Goal: Use online tool/utility: Utilize a website feature to perform a specific function

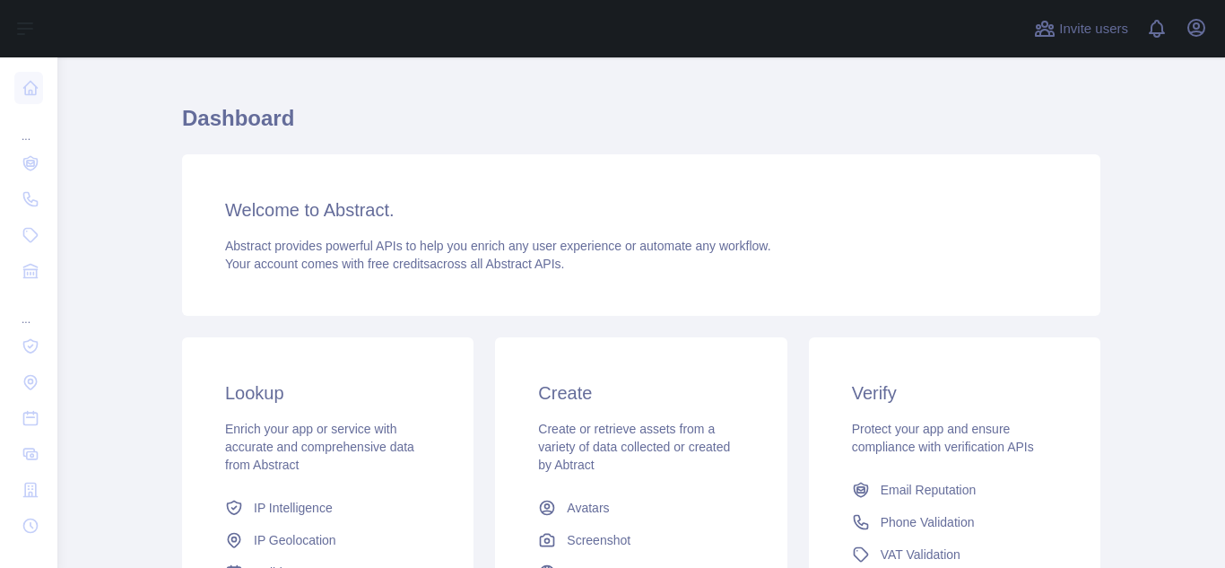
scroll to position [90, 0]
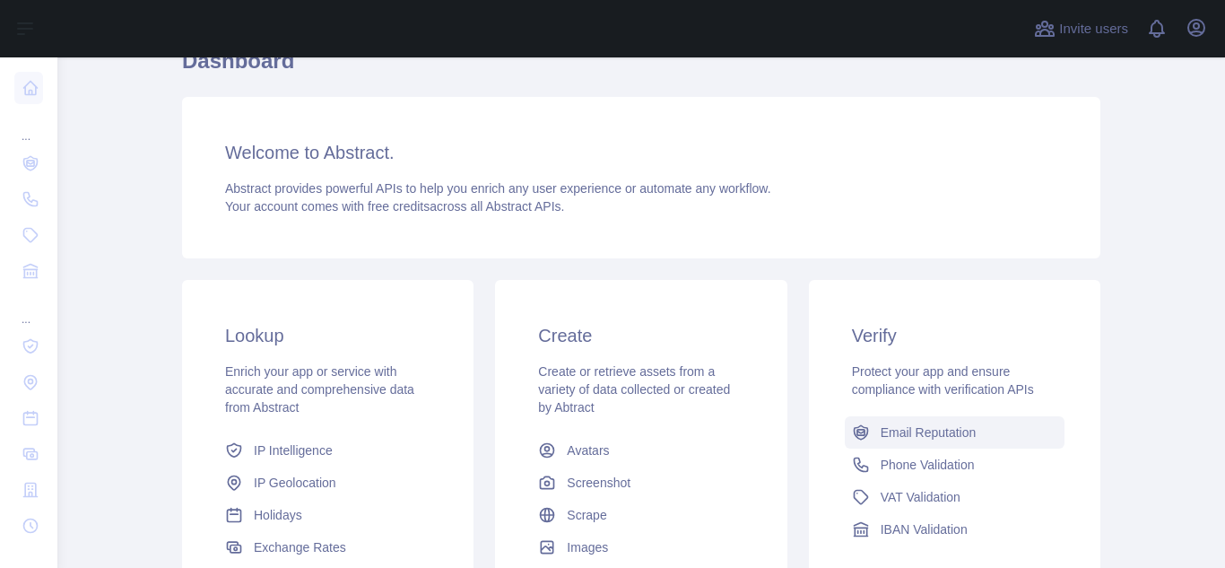
click at [927, 431] on span "Email Reputation" at bounding box center [929, 432] width 96 height 18
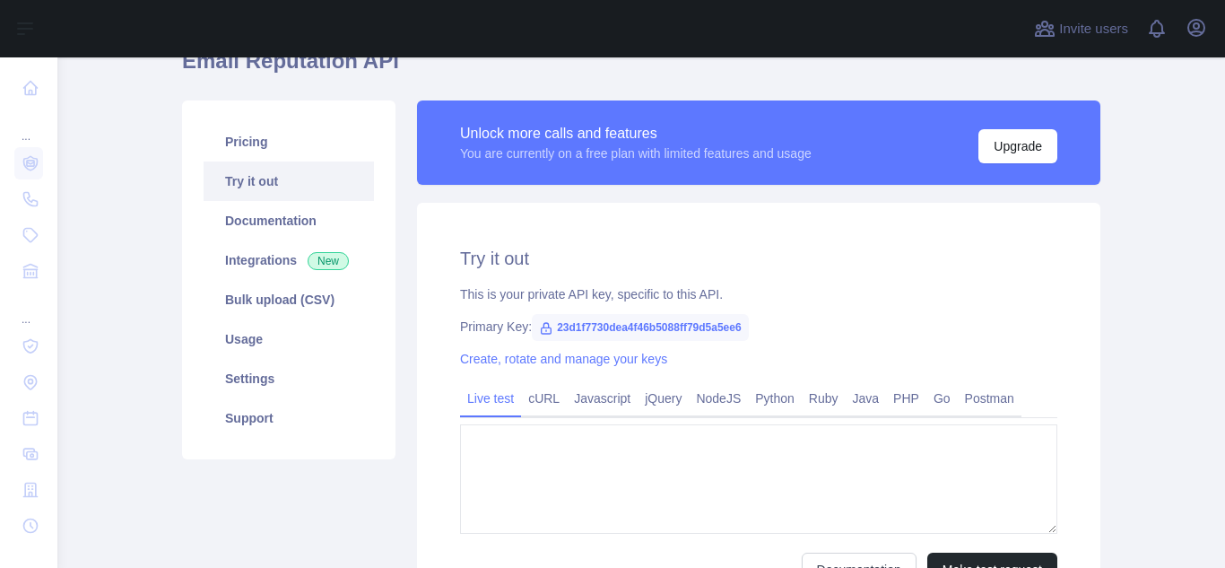
type textarea "**********"
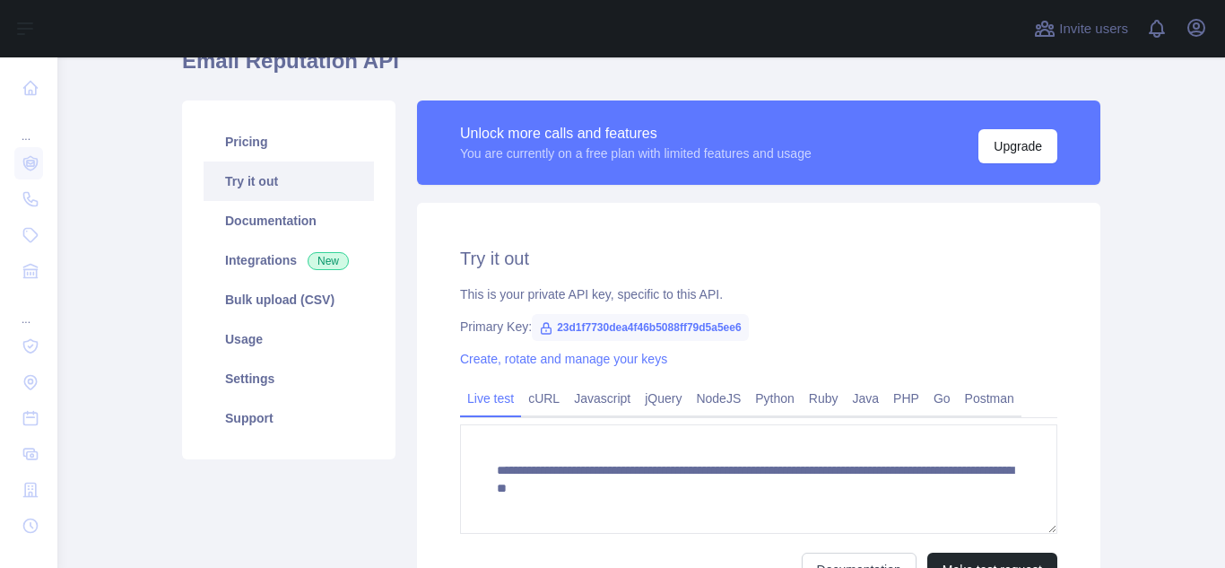
scroll to position [269, 0]
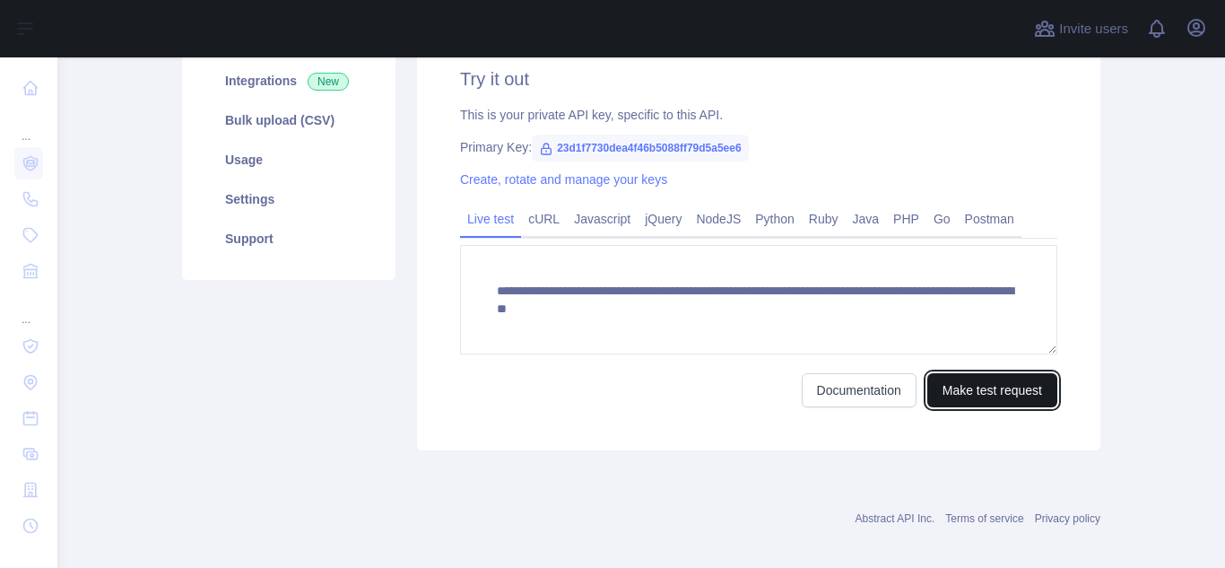
click at [982, 383] on button "Make test request" at bounding box center [992, 390] width 130 height 34
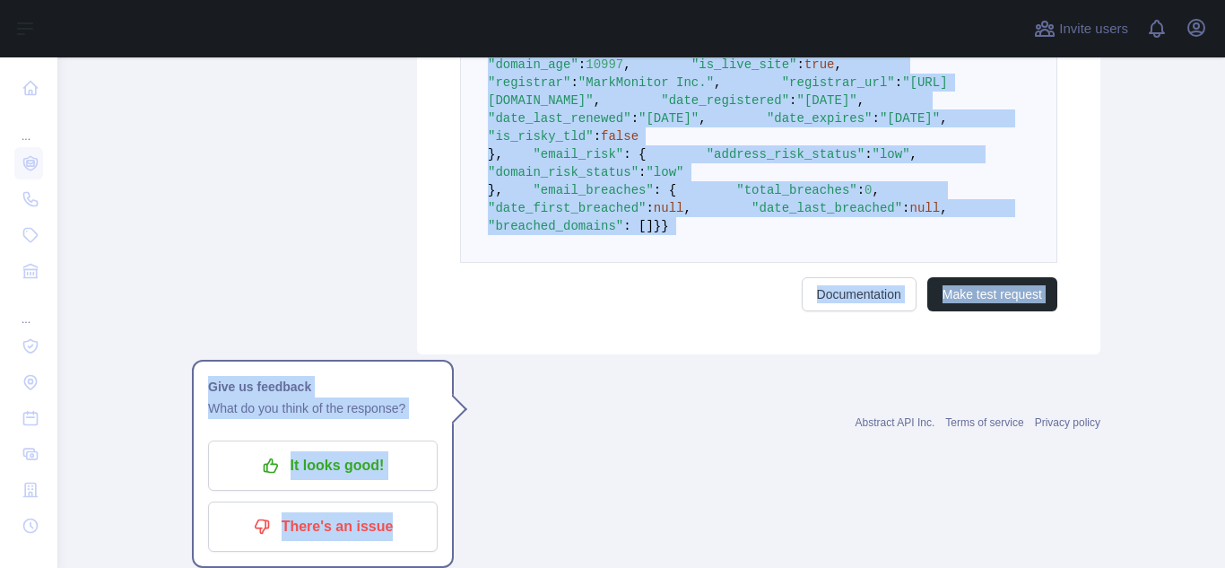
scroll to position [1367, 0]
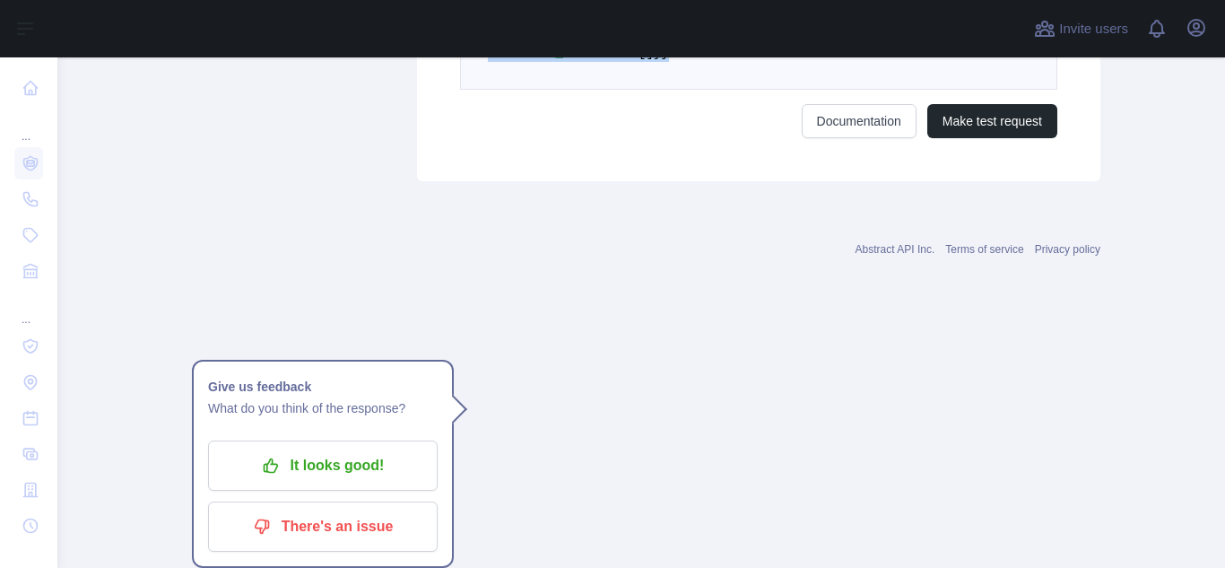
drag, startPoint x: 479, startPoint y: 307, endPoint x: 599, endPoint y: 310, distance: 120.2
copy code "{ "email_address" : "[EMAIL_ADDRESS][DOMAIN_NAME]" , "email_deliverability" : {…"
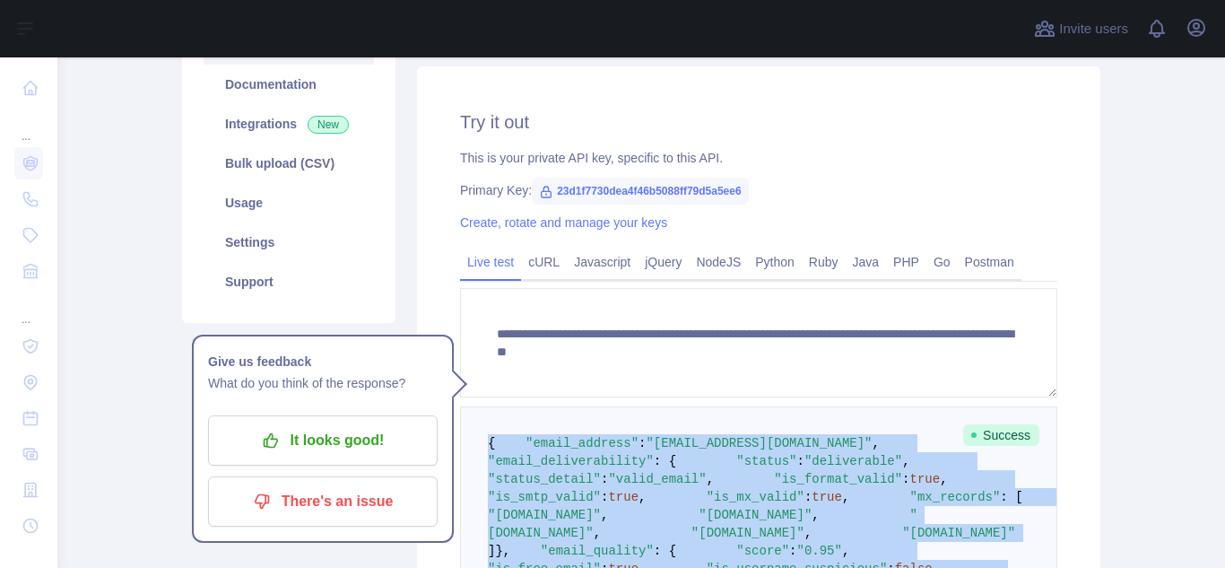
scroll to position [201, 0]
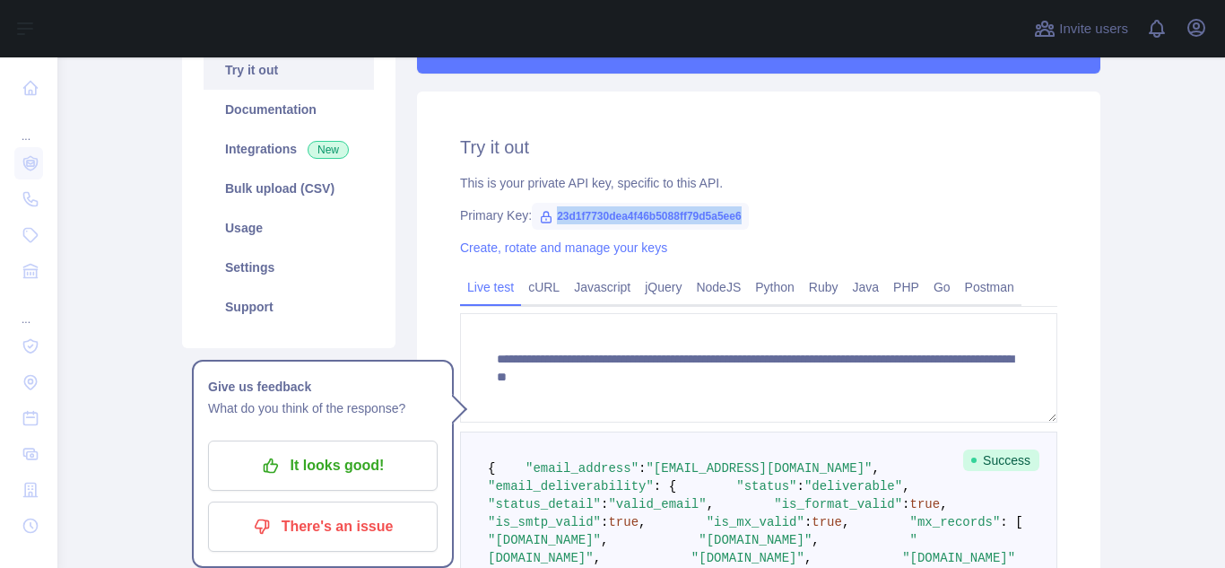
drag, startPoint x: 547, startPoint y: 212, endPoint x: 740, endPoint y: 213, distance: 192.8
click at [740, 213] on span "23d1f7730dea4f46b5088ff79d5a5ee6" at bounding box center [640, 216] width 216 height 27
copy span "23d1f7730dea4f46b5088ff79d5a5ee6"
